Goal: Task Accomplishment & Management: Manage account settings

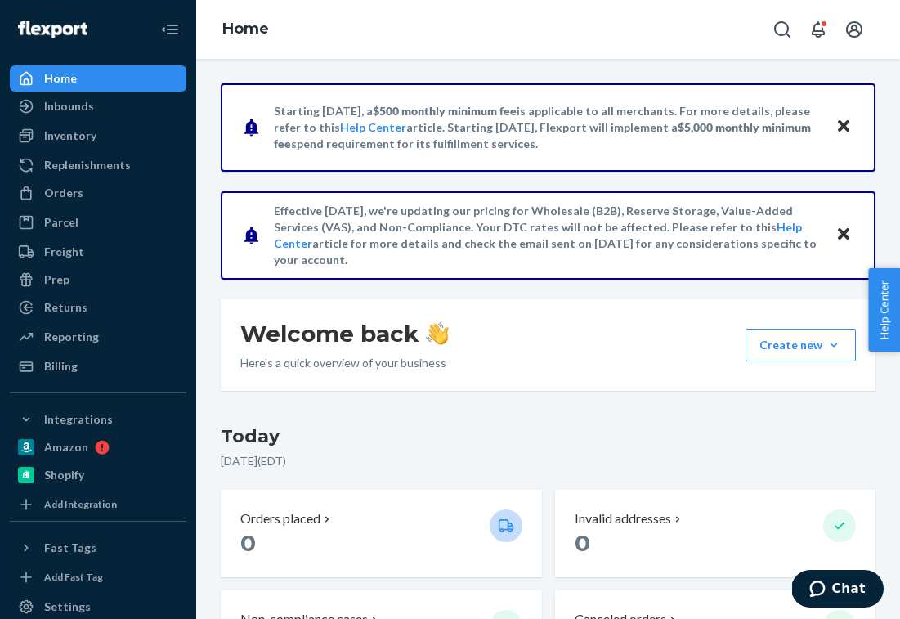
click at [846, 128] on icon "Close" at bounding box center [843, 125] width 11 height 11
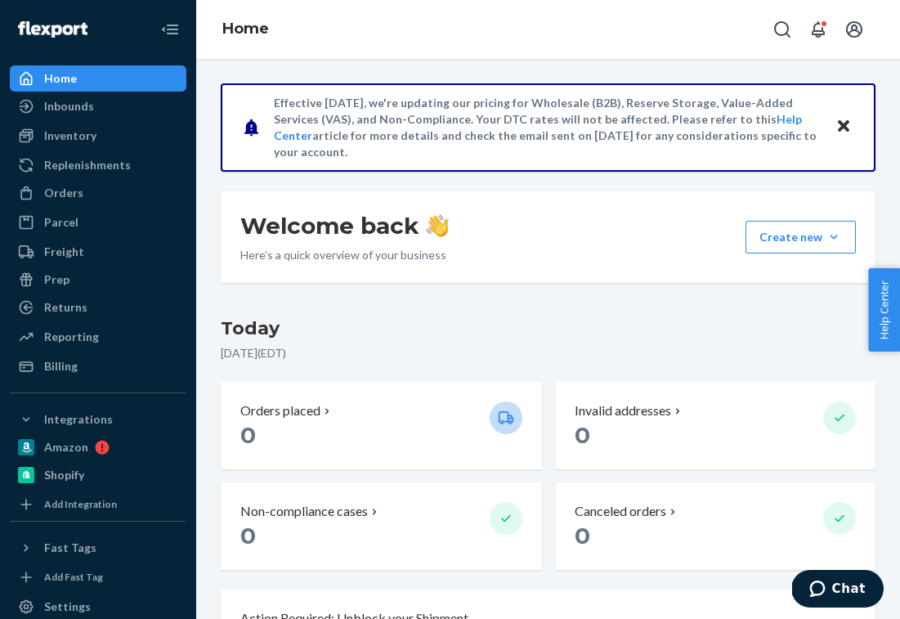
click at [45, 142] on div "Inventory" at bounding box center [70, 136] width 52 height 16
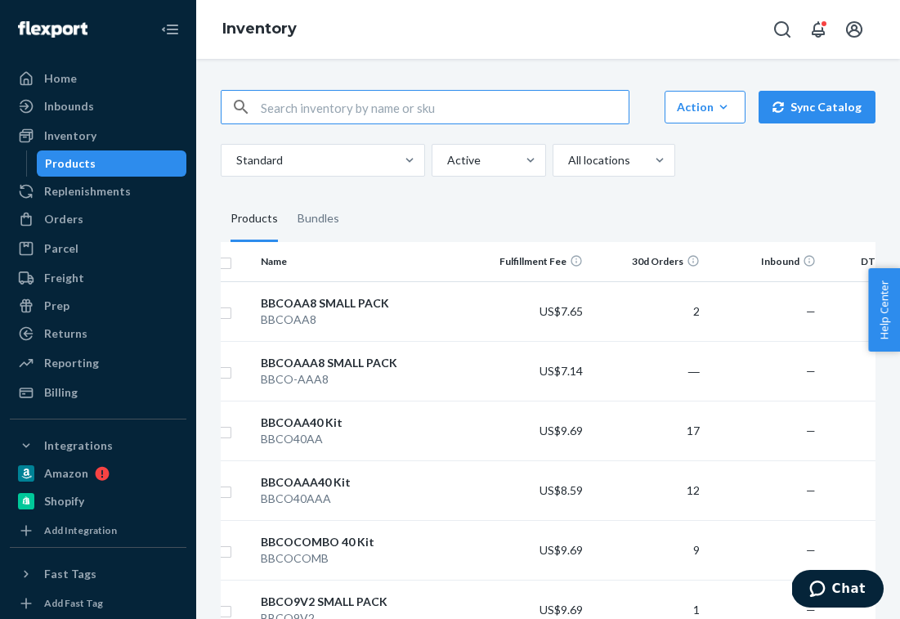
scroll to position [0, 16]
click at [476, 216] on fieldset "Products Bundles" at bounding box center [548, 219] width 655 height 46
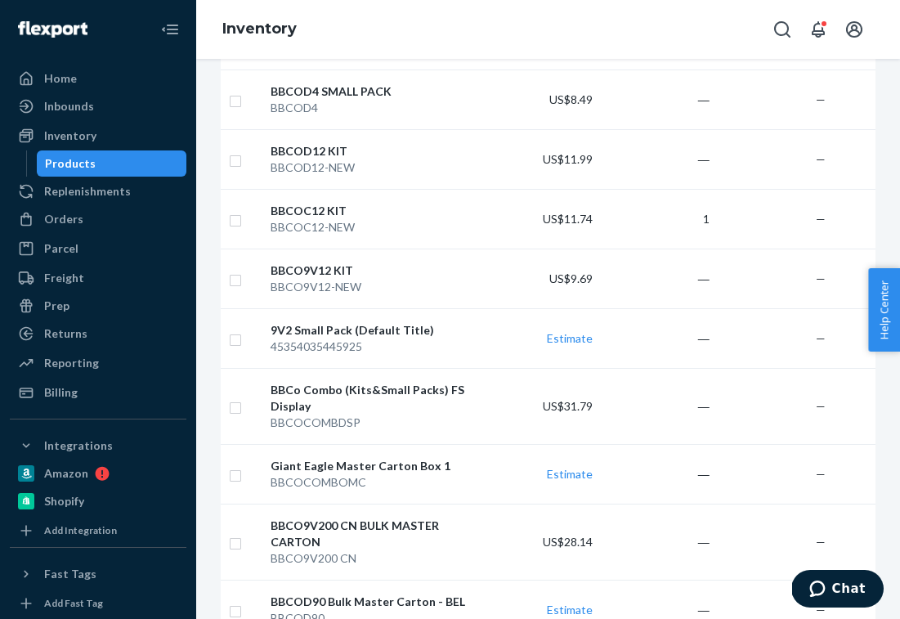
scroll to position [751, 0]
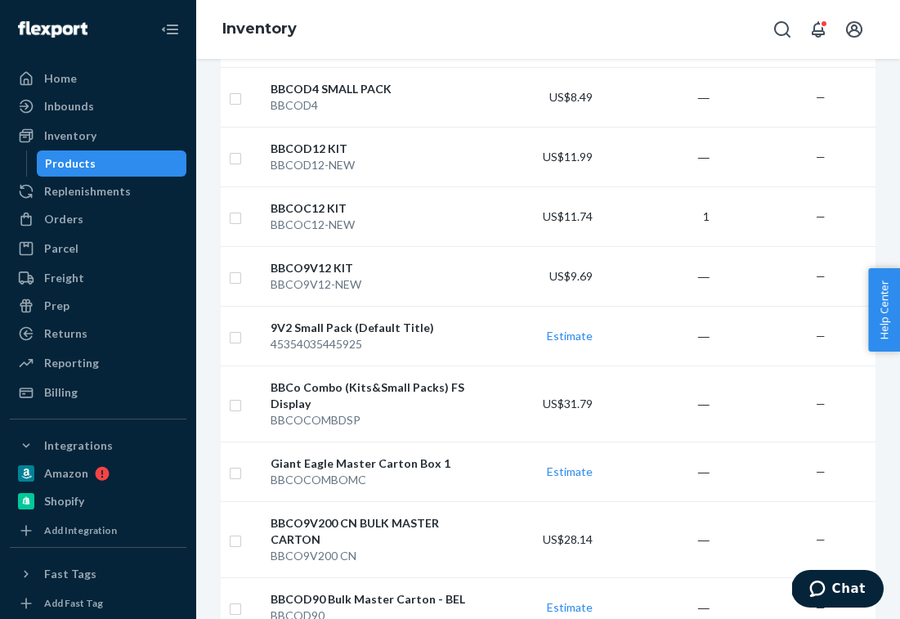
click at [697, 409] on td "―" at bounding box center [657, 403] width 117 height 76
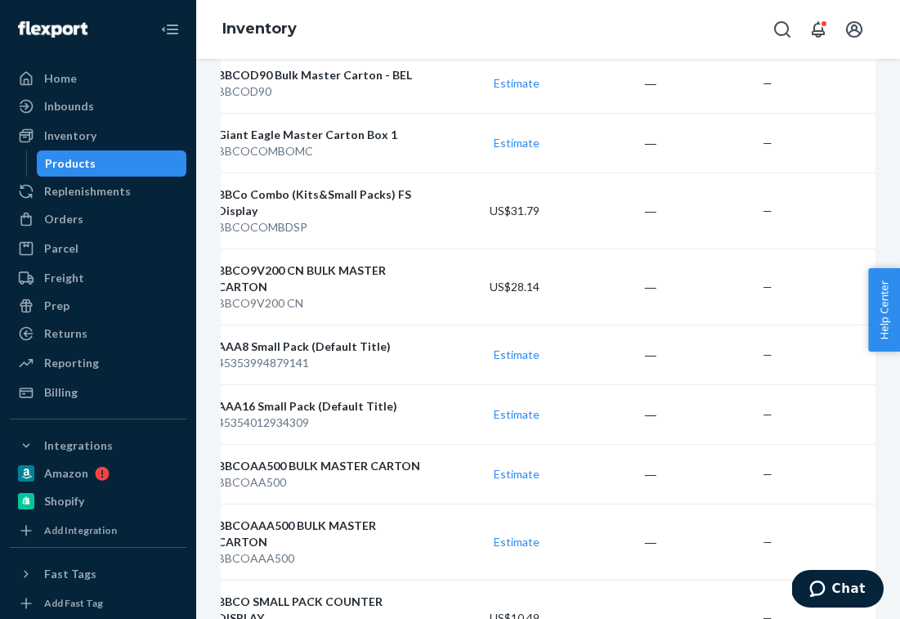
scroll to position [1151, 0]
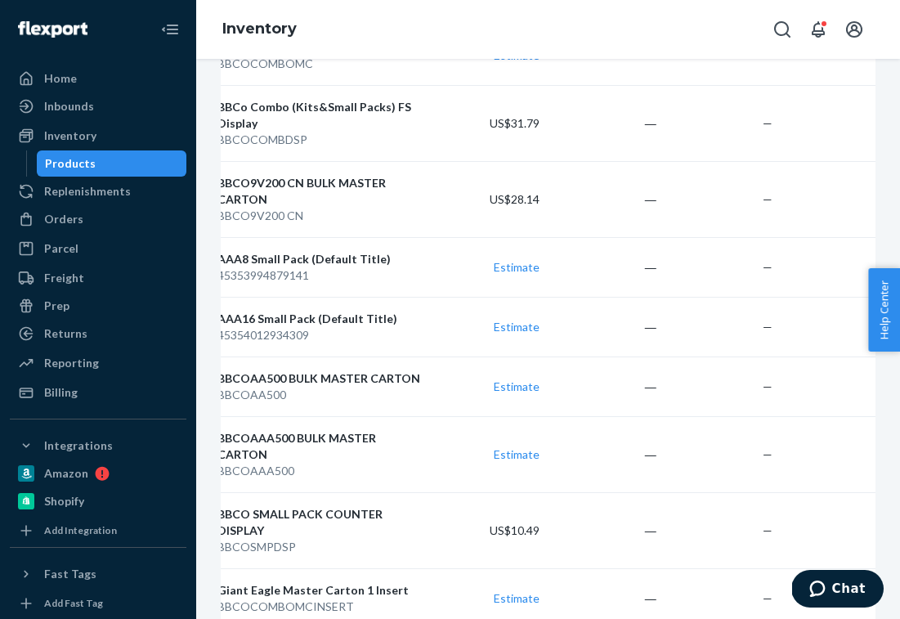
click at [336, 210] on div "BBCO9V200 CN" at bounding box center [319, 216] width 205 height 16
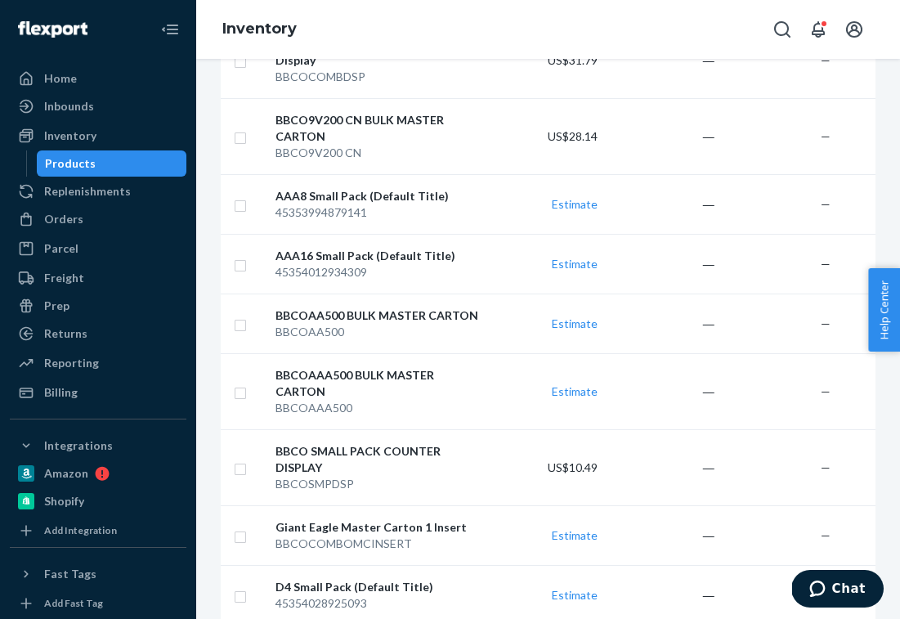
scroll to position [1226, 0]
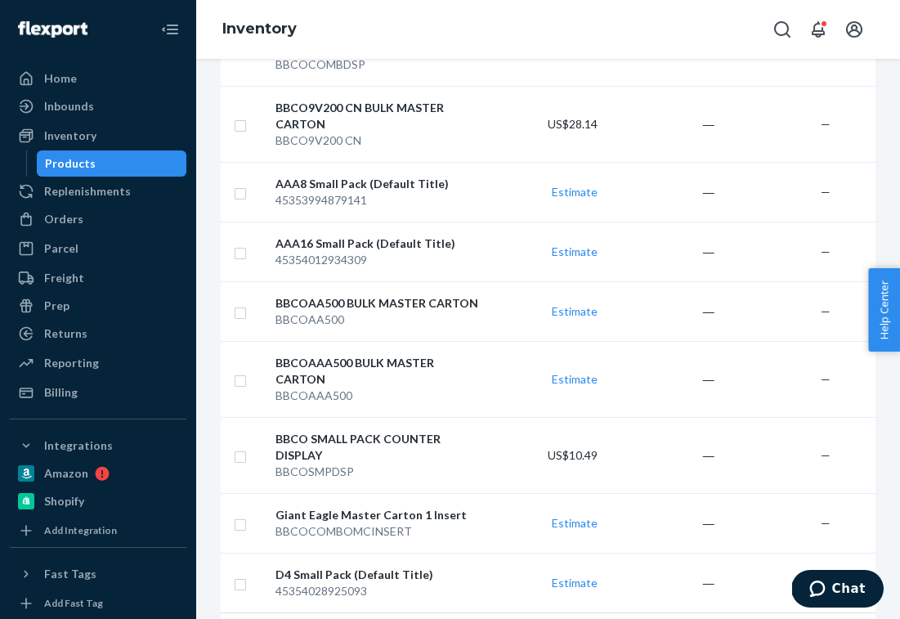
click at [294, 258] on div "45354012934309" at bounding box center [378, 260] width 205 height 16
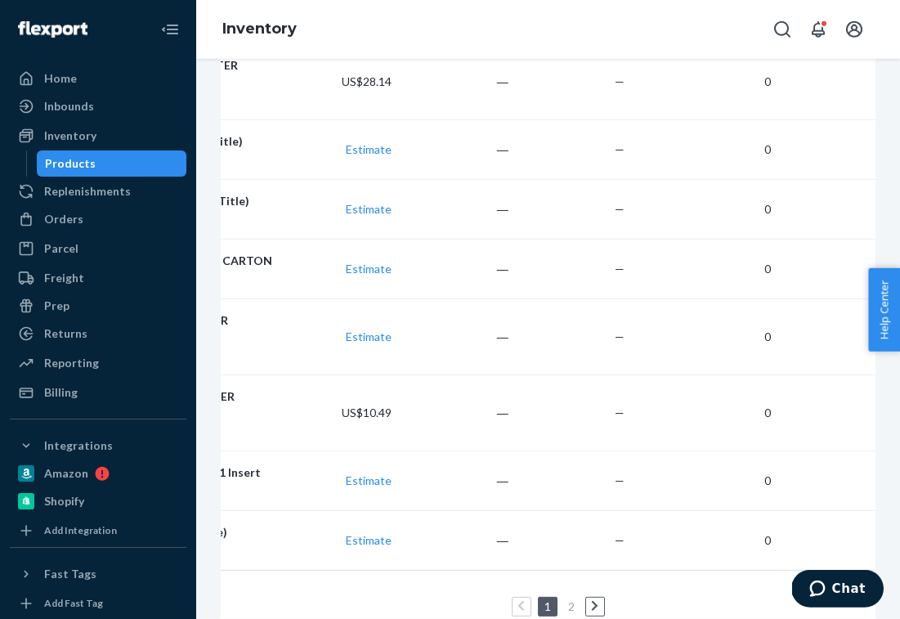
scroll to position [0, 196]
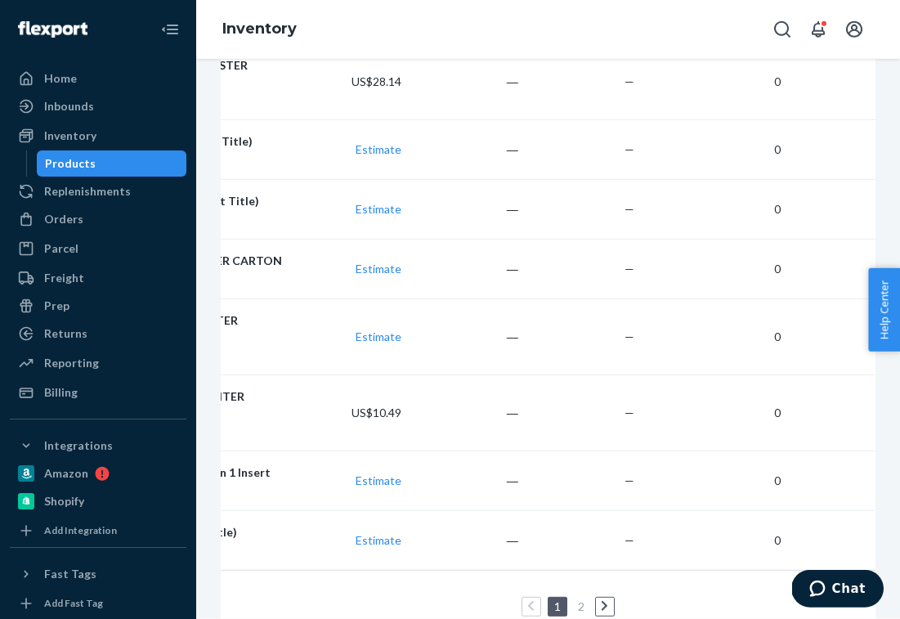
click at [605, 597] on link at bounding box center [605, 607] width 18 height 20
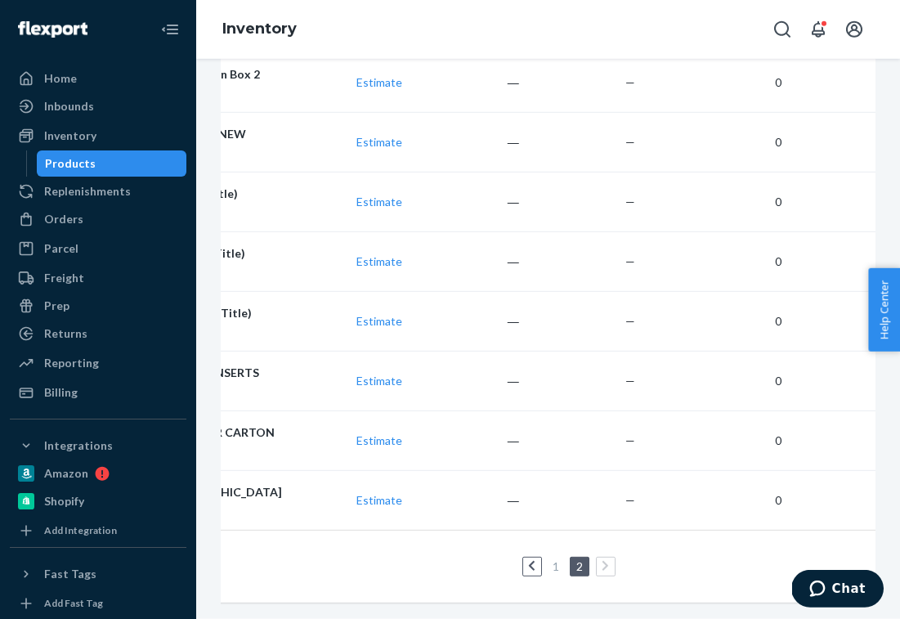
scroll to position [217, 0]
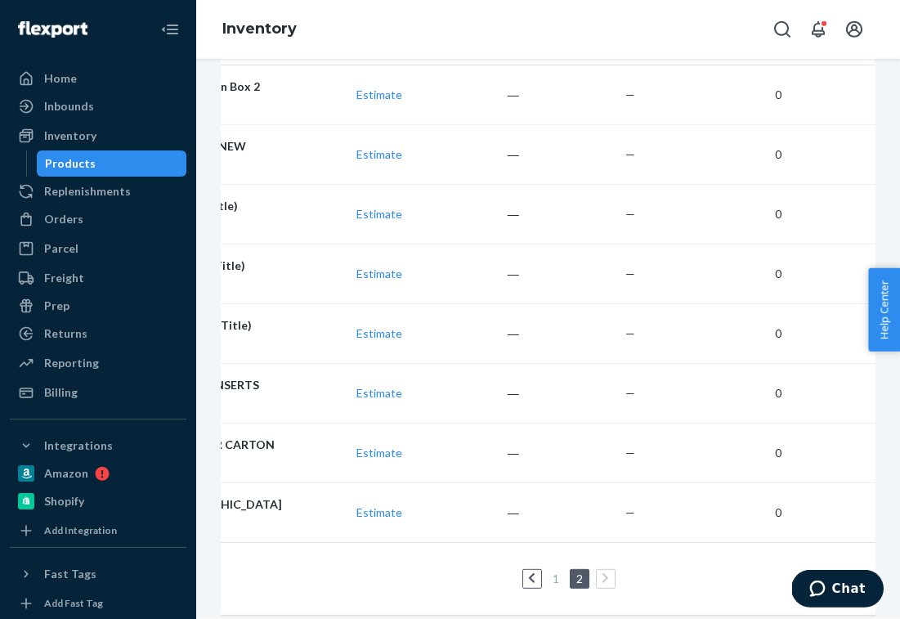
click at [352, 303] on td "Estimate" at bounding box center [351, 333] width 117 height 60
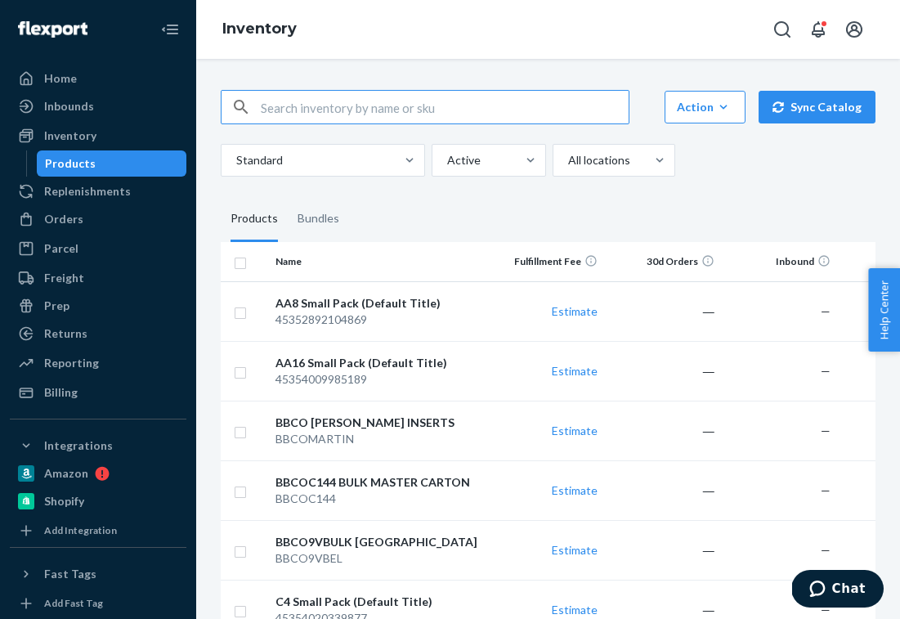
click at [818, 30] on icon "Open notifications" at bounding box center [818, 29] width 13 height 16
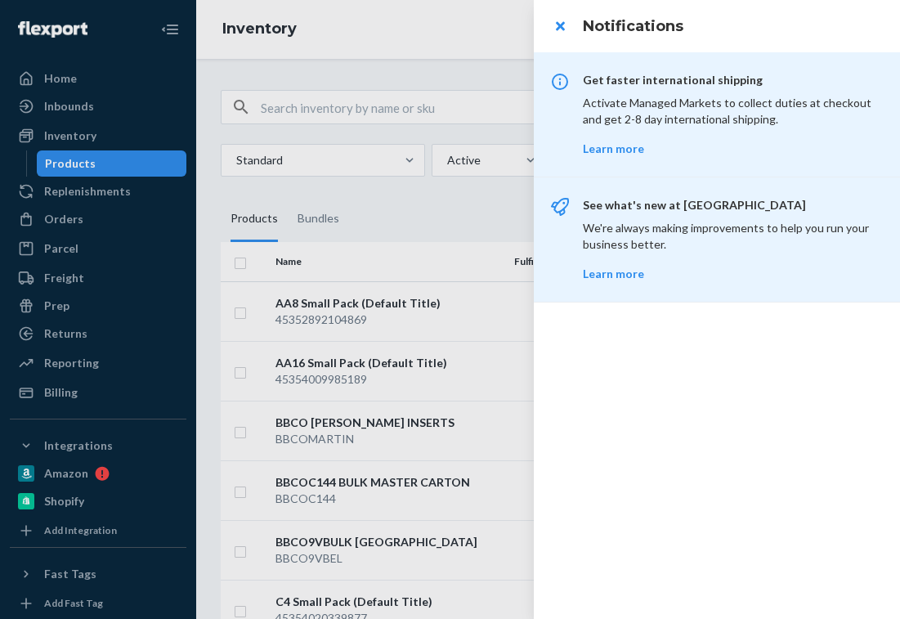
click at [560, 24] on button "close" at bounding box center [560, 26] width 33 height 33
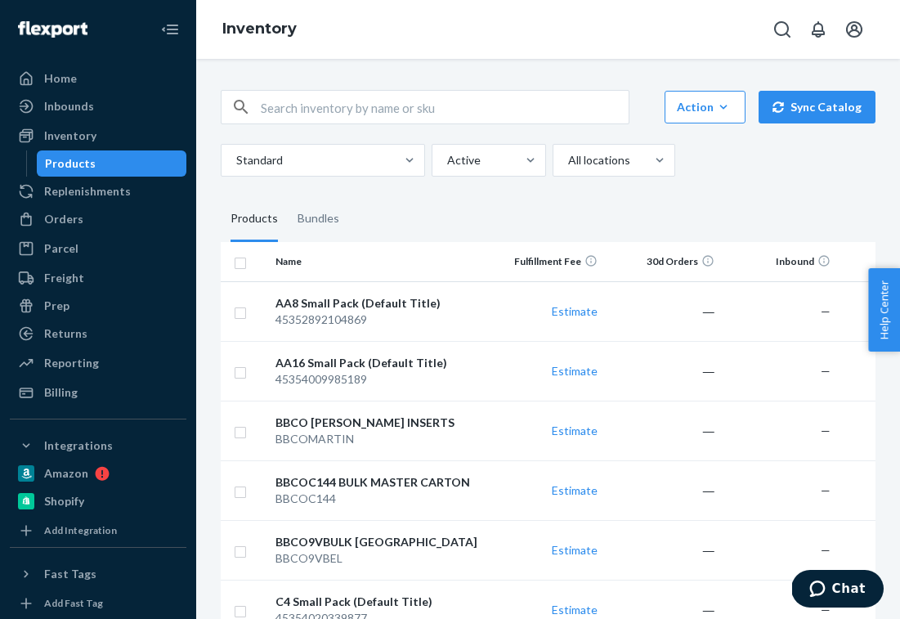
click at [854, 28] on icon "Open account menu" at bounding box center [855, 30] width 20 height 20
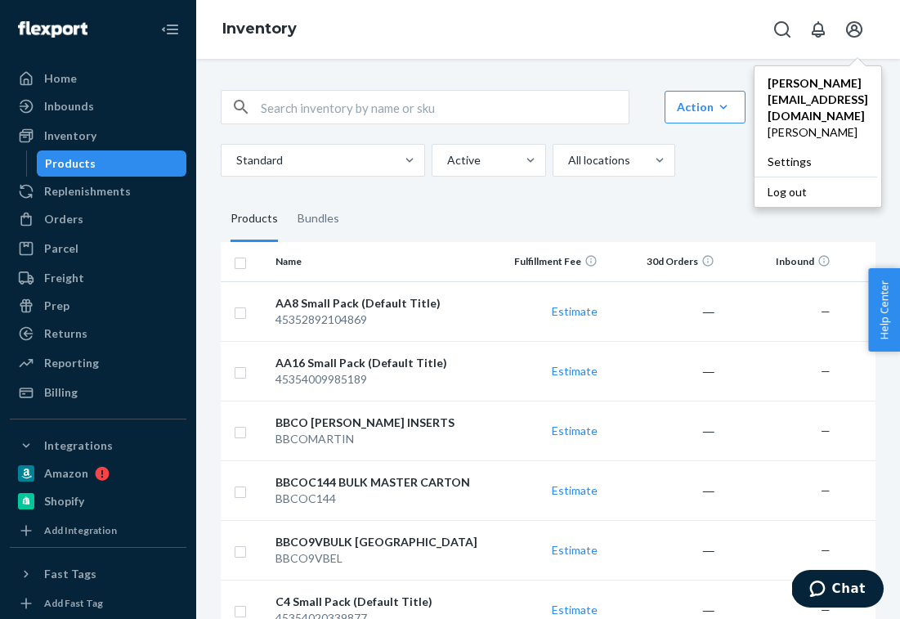
click at [787, 177] on div "Log out" at bounding box center [816, 192] width 123 height 30
